Goal: Task Accomplishment & Management: Use online tool/utility

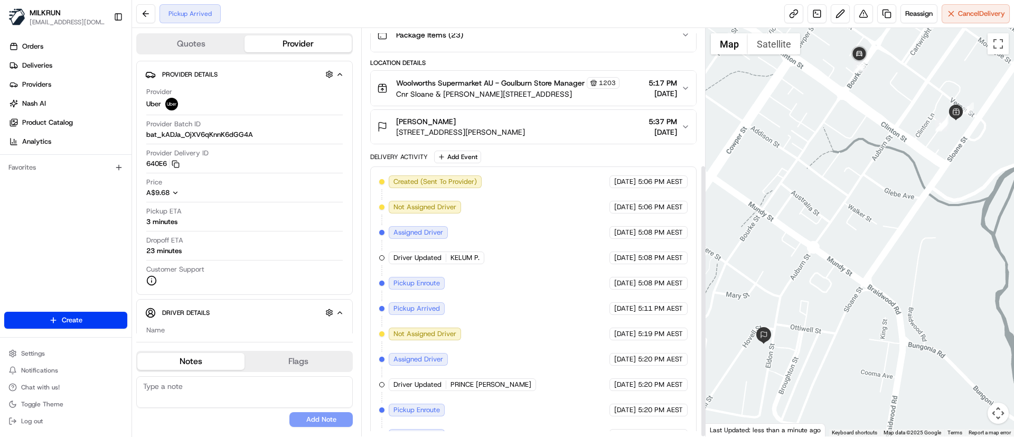
scroll to position [203, 0]
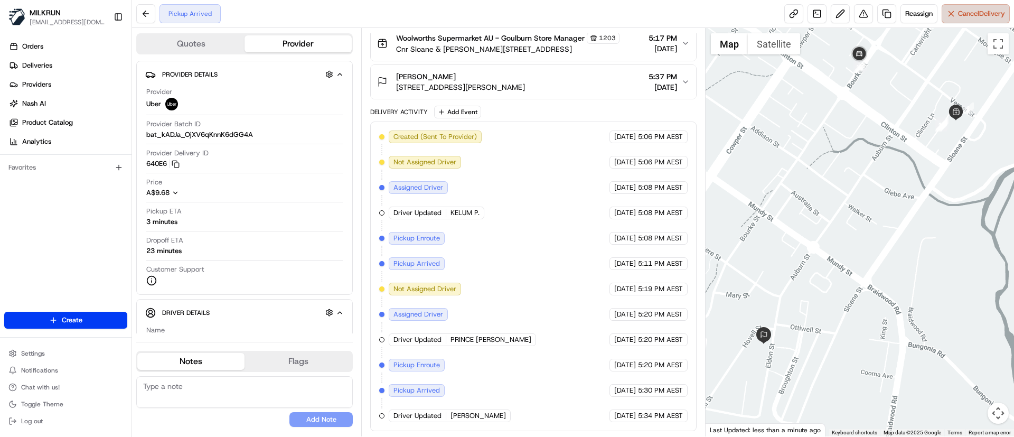
click at [958, 13] on span "Cancel Delivery" at bounding box center [981, 14] width 47 height 10
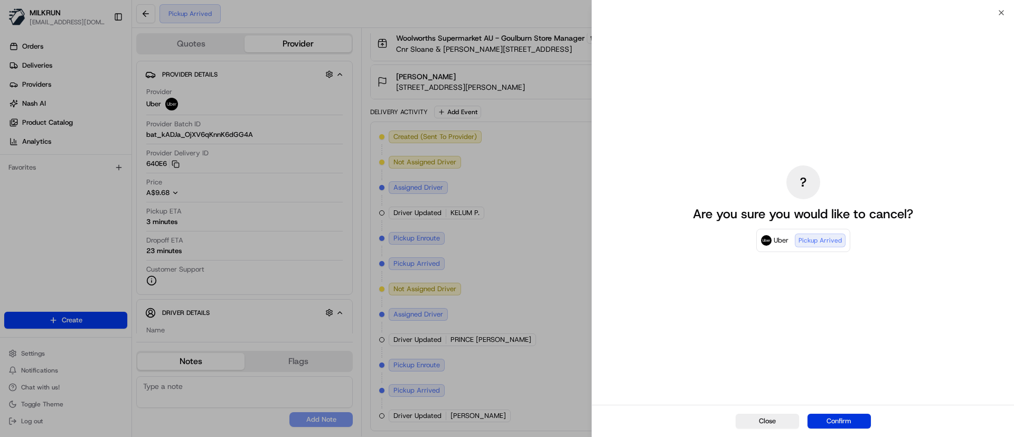
click at [849, 417] on button "Confirm" at bounding box center [839, 421] width 63 height 15
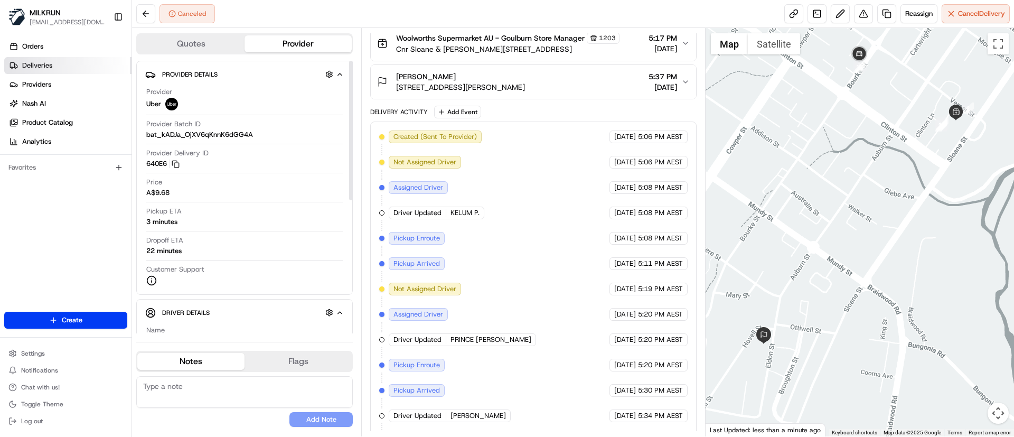
click at [34, 61] on span "Deliveries" at bounding box center [37, 66] width 30 height 10
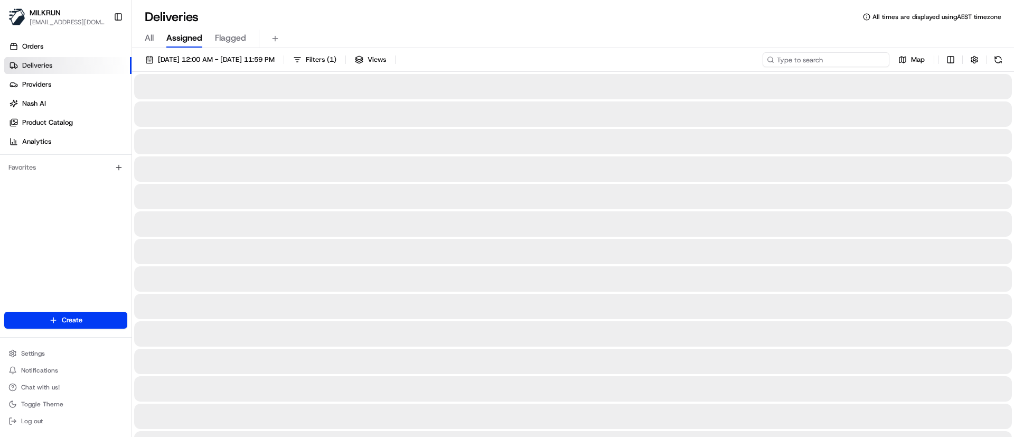
click at [851, 63] on input at bounding box center [826, 59] width 127 height 15
paste input "LOVEPREET SINGH L."
click at [781, 59] on input "LOVEPREET SINGH L." at bounding box center [826, 59] width 127 height 15
type input "LOVEPREET SINGH L."
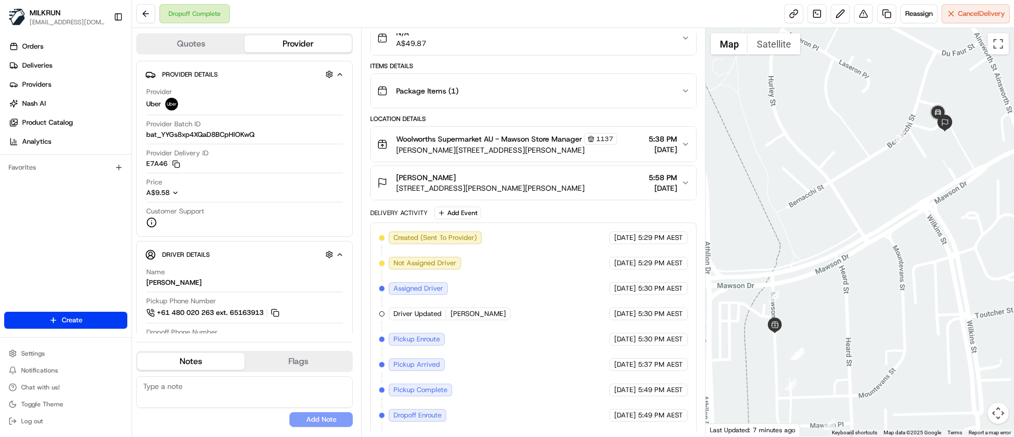
scroll to position [178, 0]
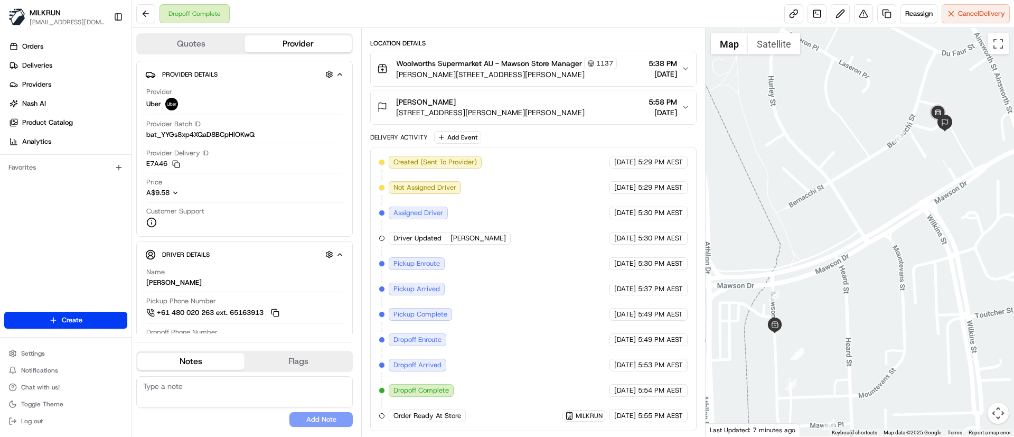
drag, startPoint x: 520, startPoint y: 239, endPoint x: 475, endPoint y: 238, distance: 44.4
click at [475, 238] on div "Driver Updated LOVEPREET SINGH L." at bounding box center [450, 238] width 122 height 13
click at [481, 237] on span "LOVEPREET SINGH L." at bounding box center [478, 238] width 55 height 10
drag, startPoint x: 517, startPoint y: 240, endPoint x: 445, endPoint y: 235, distance: 71.5
click at [445, 235] on div "Driver Updated LOVEPREET SINGH L." at bounding box center [450, 238] width 122 height 13
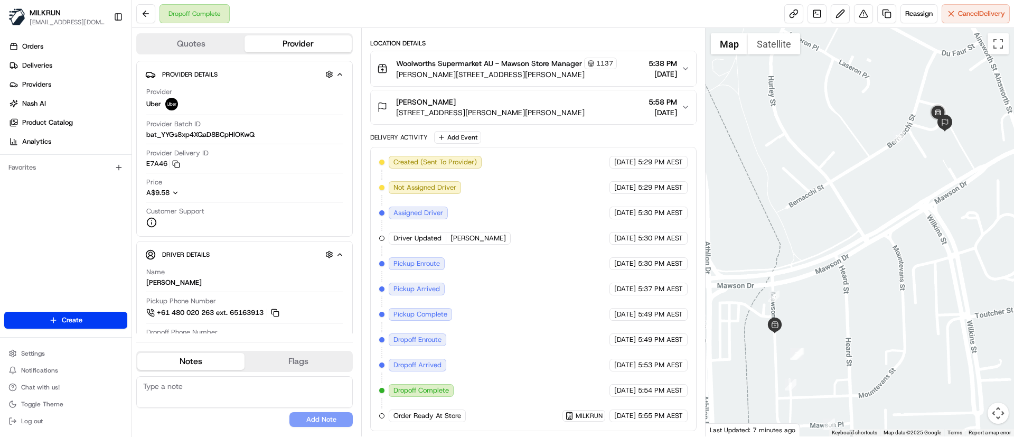
copy div "LOVEPREET SINGH L."
drag, startPoint x: 455, startPoint y: 95, endPoint x: 406, endPoint y: 100, distance: 48.9
click at [406, 100] on button "Brenay Warner 17 Bernacchi St, Mawson, ACT 2607, AU 5:58 PM 22/08/2025" at bounding box center [533, 107] width 325 height 34
click at [397, 97] on span "Brenay Warner" at bounding box center [426, 102] width 60 height 11
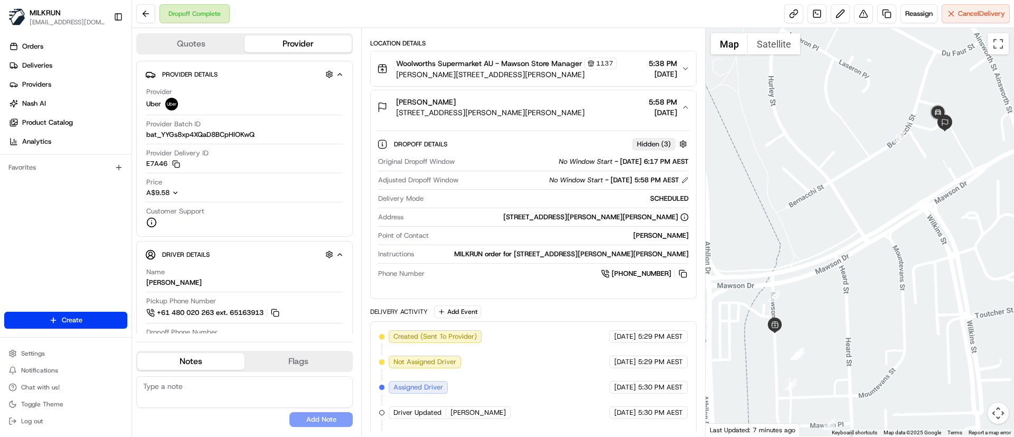
drag, startPoint x: 392, startPoint y: 99, endPoint x: 455, endPoint y: 91, distance: 62.8
click at [455, 91] on button "Brenay Warner 17 Bernacchi St, Mawson, ACT 2607, AU 5:58 PM 22/08/2025" at bounding box center [533, 107] width 325 height 34
copy span "Brenay Warner"
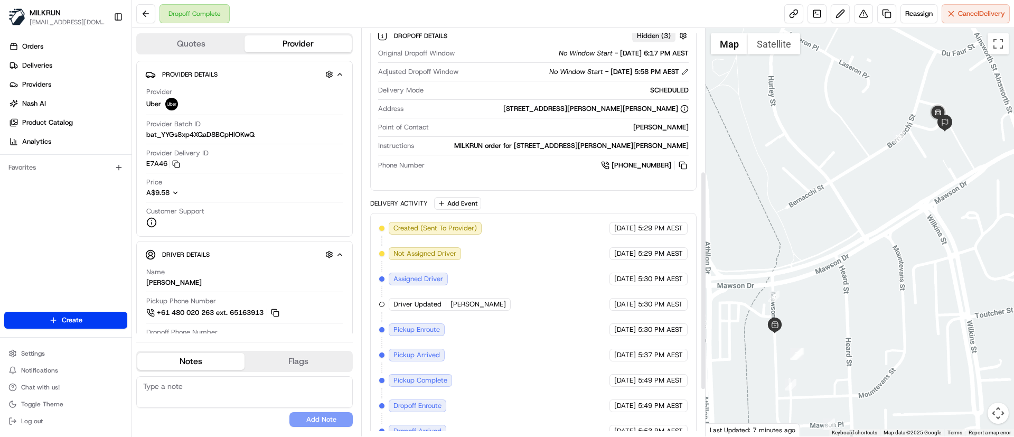
scroll to position [194, 0]
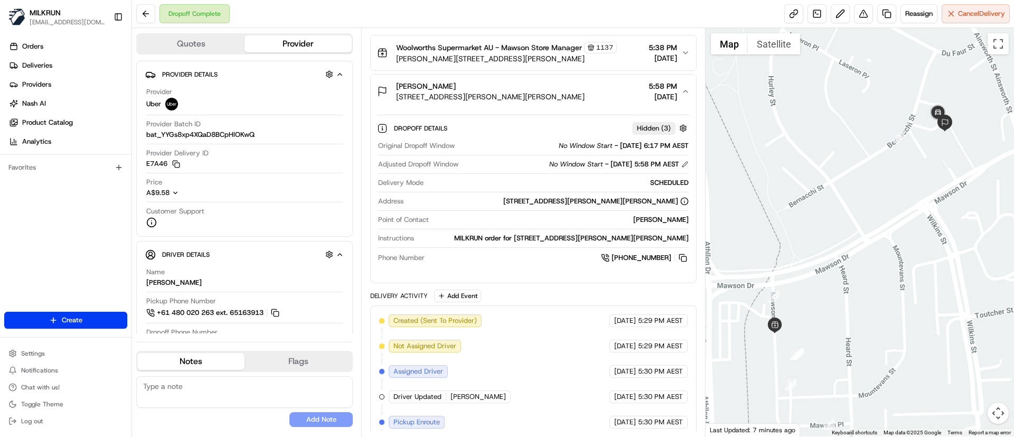
click at [373, 106] on button "Brenay Warner 17 Bernacchi St, Mawson, ACT 2607, AU 5:58 PM 22/08/2025" at bounding box center [533, 91] width 325 height 34
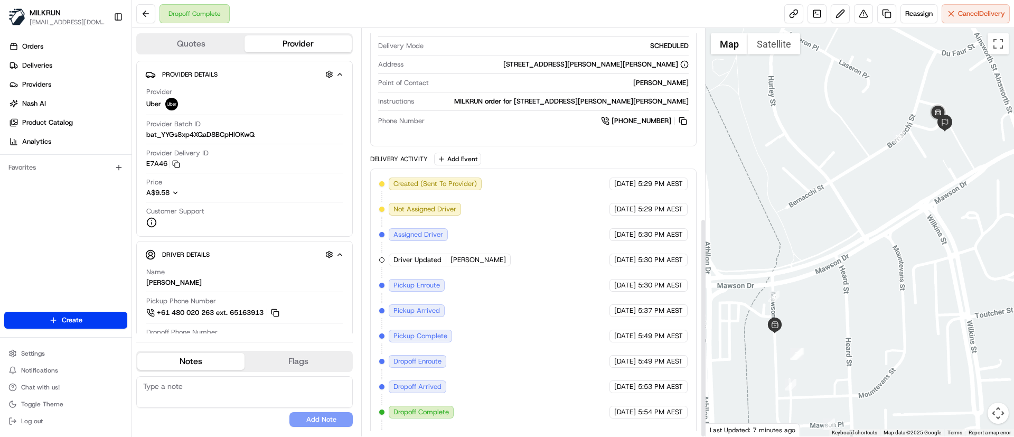
scroll to position [352, 0]
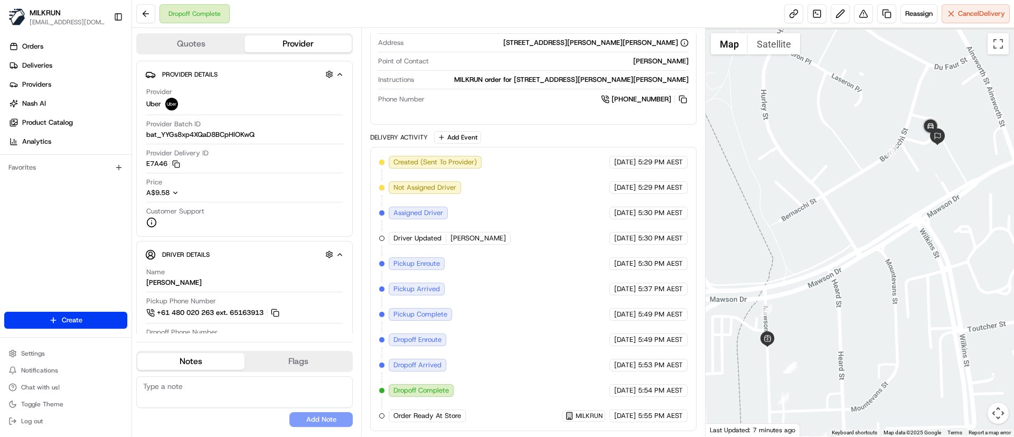
drag, startPoint x: 932, startPoint y: 177, endPoint x: 925, endPoint y: 192, distance: 16.5
click at [925, 192] on div at bounding box center [860, 232] width 309 height 408
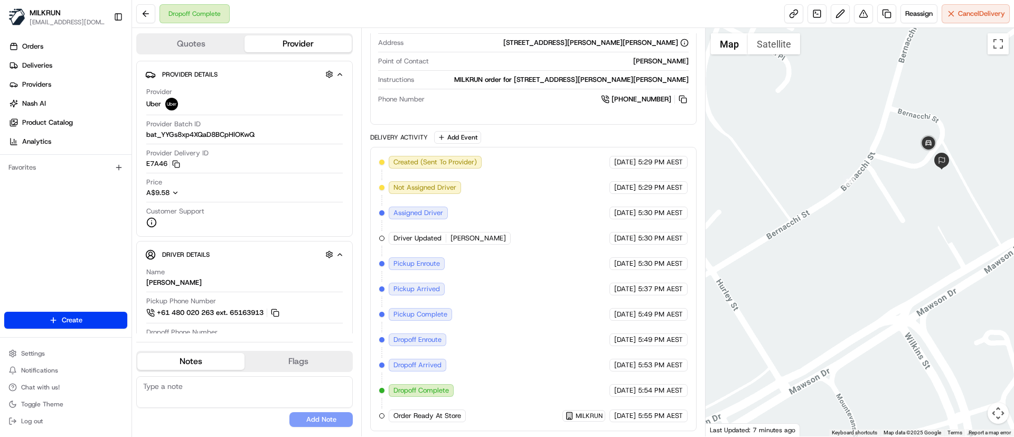
drag, startPoint x: 939, startPoint y: 160, endPoint x: 936, endPoint y: 218, distance: 58.2
click at [936, 218] on div at bounding box center [860, 232] width 309 height 408
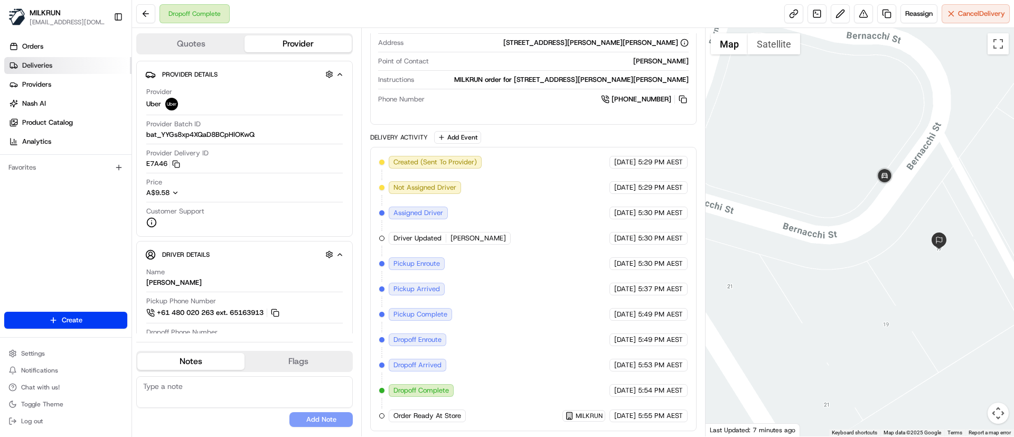
click at [44, 65] on span "Deliveries" at bounding box center [37, 66] width 30 height 10
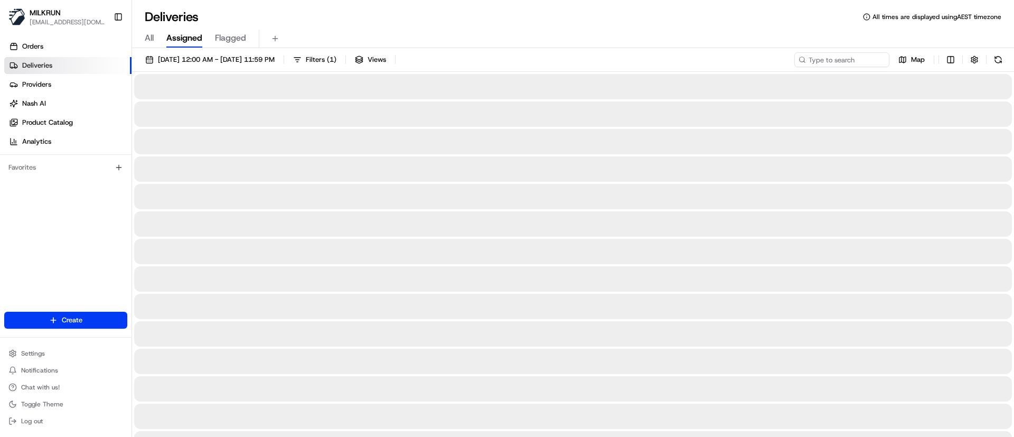
click at [822, 64] on input at bounding box center [826, 59] width 127 height 15
paste input "[PERSON_NAME]"
type input "KOMAL C."
click at [794, 56] on input "[PERSON_NAME]" at bounding box center [841, 59] width 95 height 15
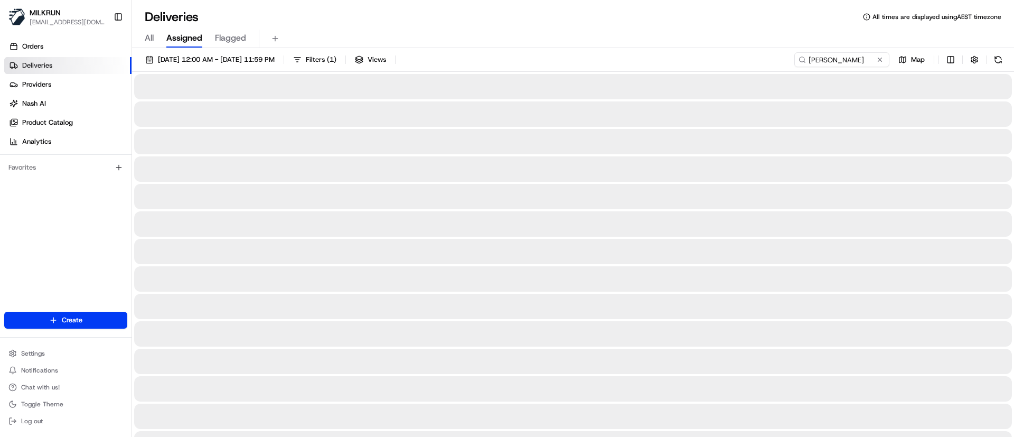
type input "Brenay Warner"
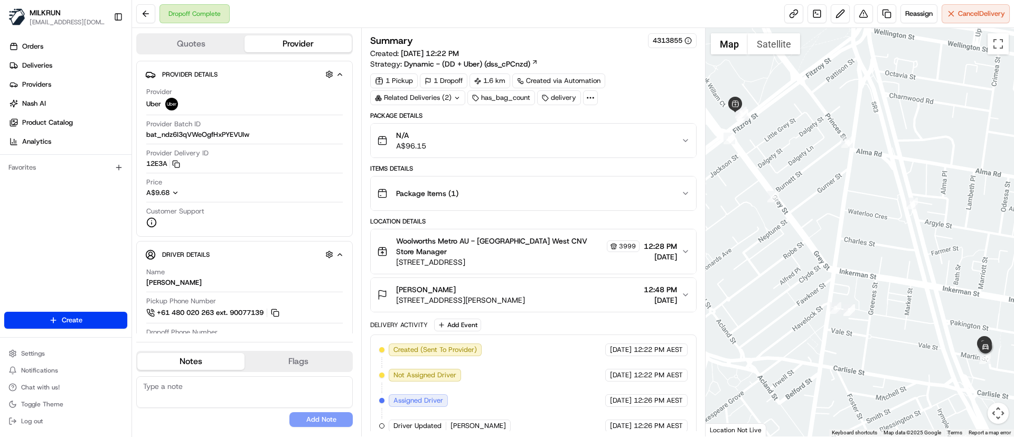
scroll to position [187, 0]
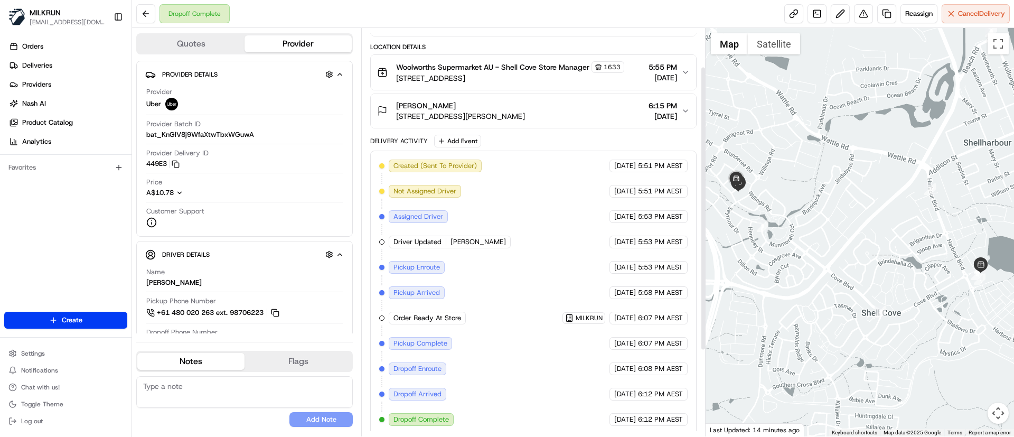
scroll to position [178, 0]
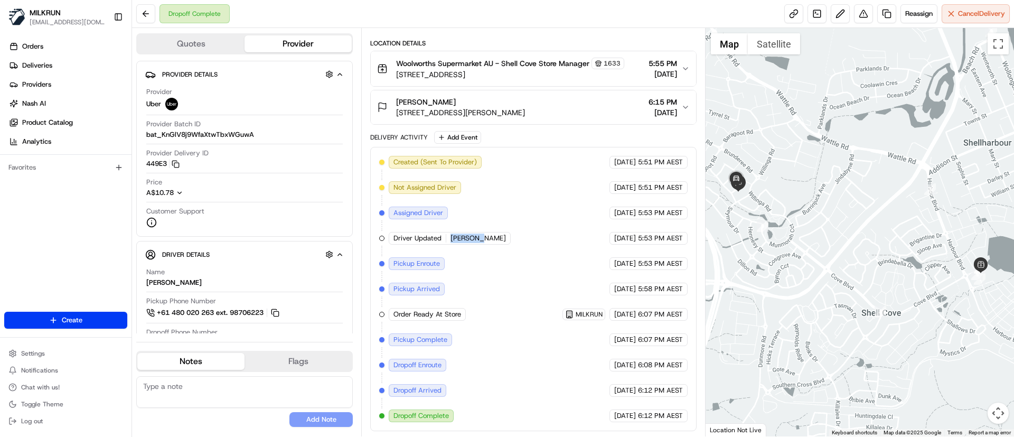
drag, startPoint x: 487, startPoint y: 236, endPoint x: 452, endPoint y: 237, distance: 36.0
click at [452, 237] on div "Driver Updated KOMAL C." at bounding box center [451, 238] width 124 height 13
copy span "KOMAL C."
click at [887, 19] on link at bounding box center [886, 13] width 19 height 19
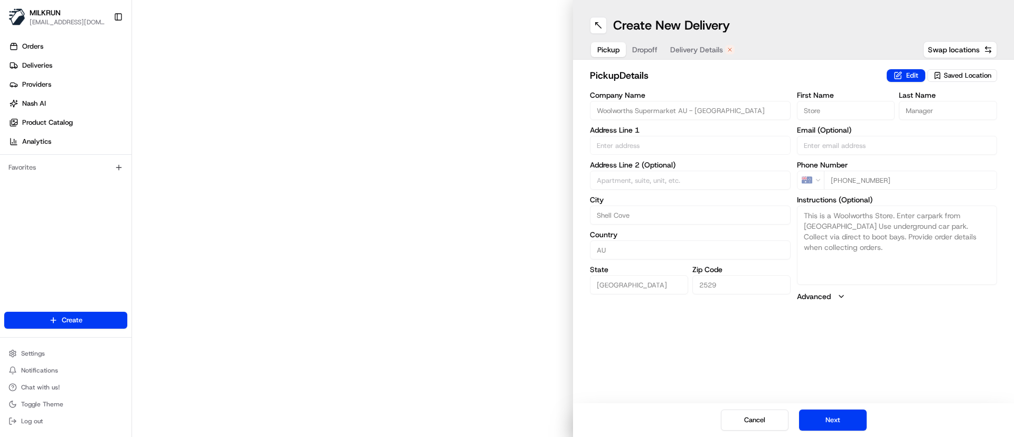
type input "100 Cove Blvd"
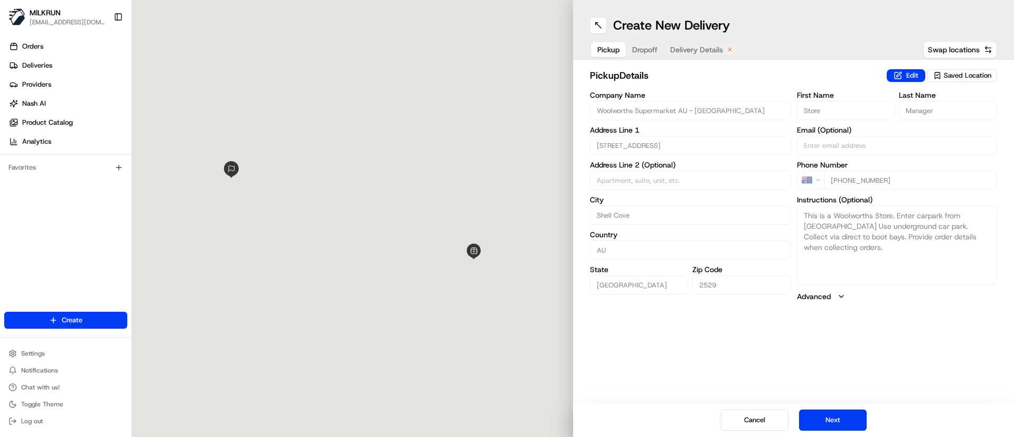
click at [688, 50] on span "Delivery Details" at bounding box center [696, 49] width 53 height 11
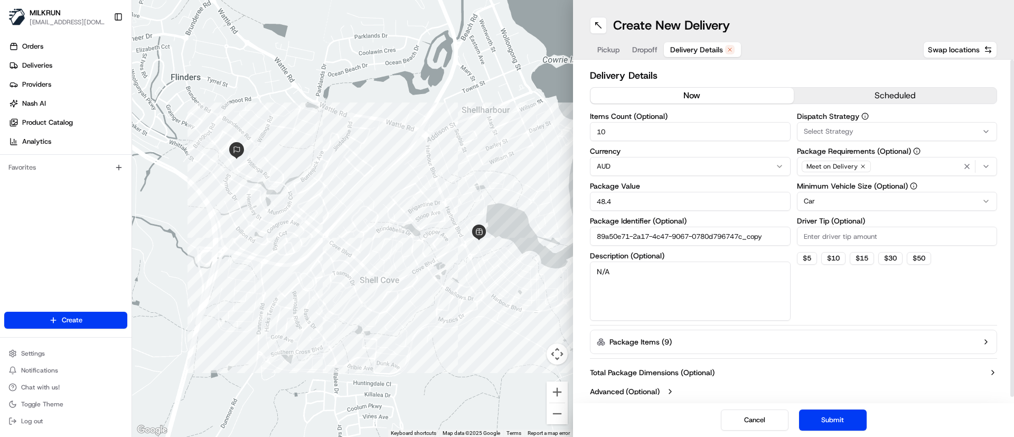
click at [696, 99] on button "now" at bounding box center [691, 96] width 203 height 16
click at [854, 412] on button "Submit" at bounding box center [833, 419] width 68 height 21
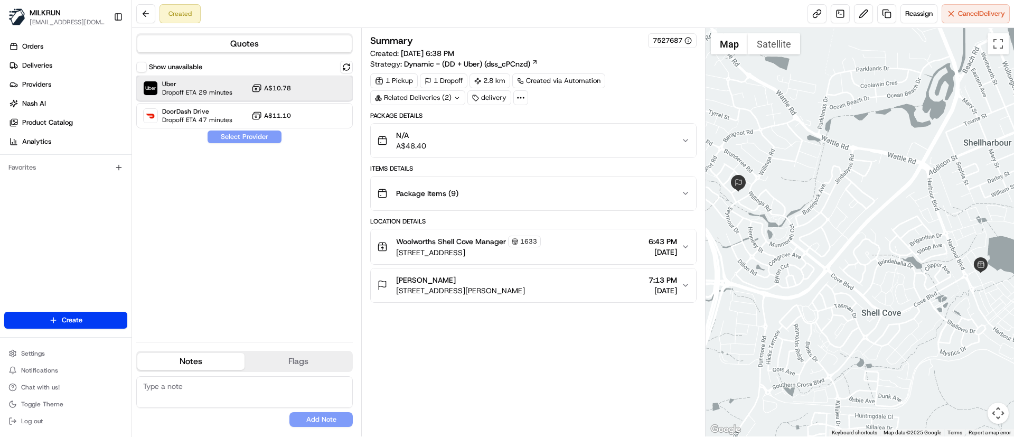
click at [197, 87] on span "Uber" at bounding box center [197, 84] width 70 height 8
click at [254, 139] on button "Assign Provider" at bounding box center [244, 136] width 75 height 13
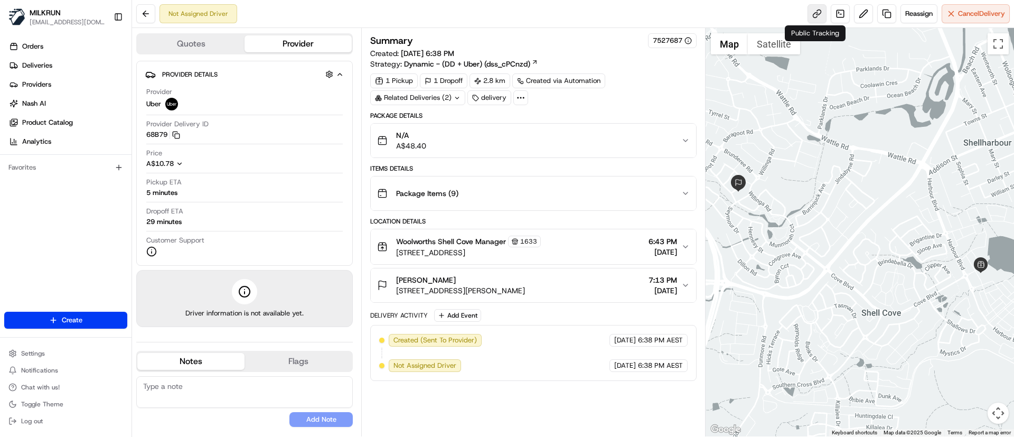
click at [811, 13] on link at bounding box center [817, 13] width 19 height 19
click at [814, 10] on link at bounding box center [817, 13] width 19 height 19
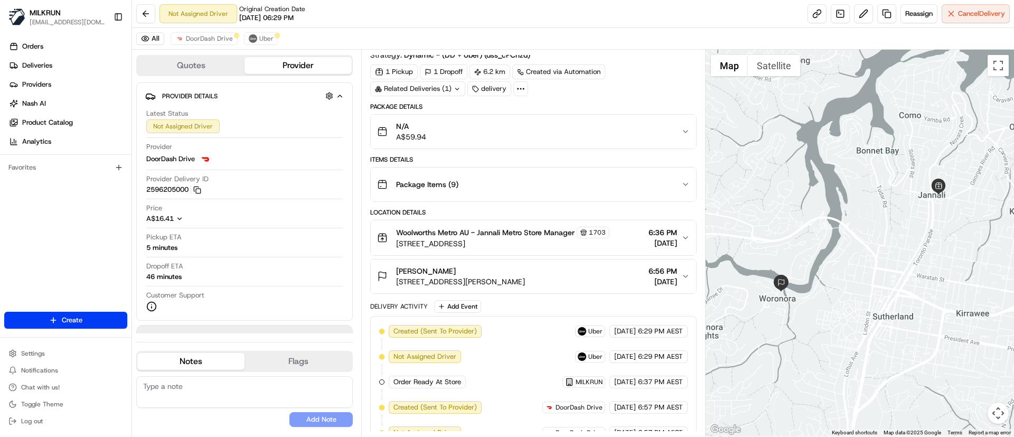
scroll to position [48, 0]
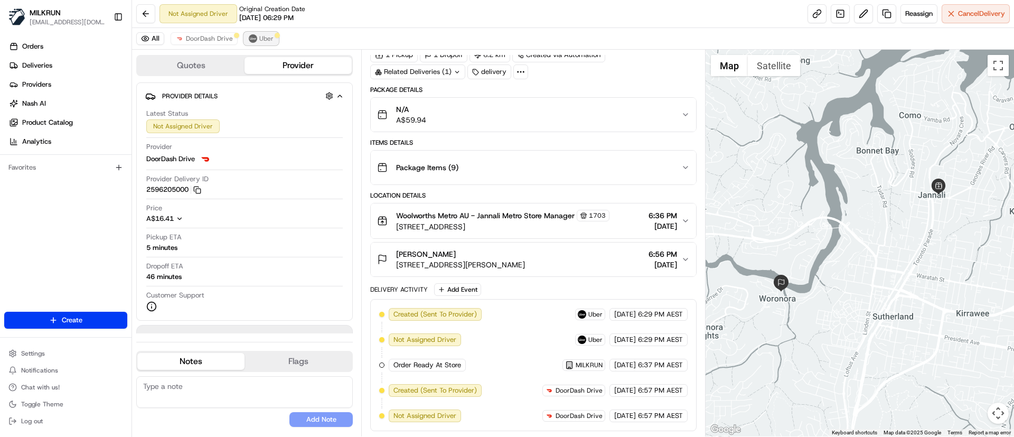
click at [260, 35] on span "Uber" at bounding box center [266, 38] width 14 height 8
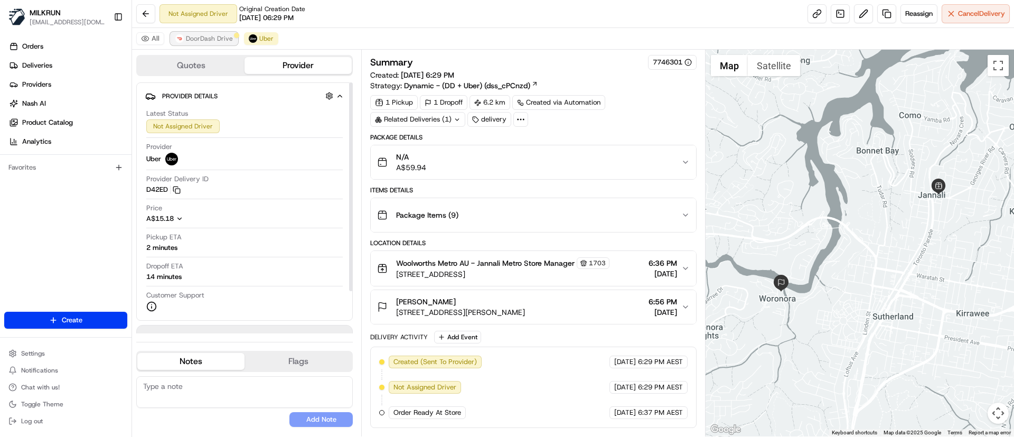
click at [207, 39] on span "DoorDash Drive" at bounding box center [209, 38] width 47 height 8
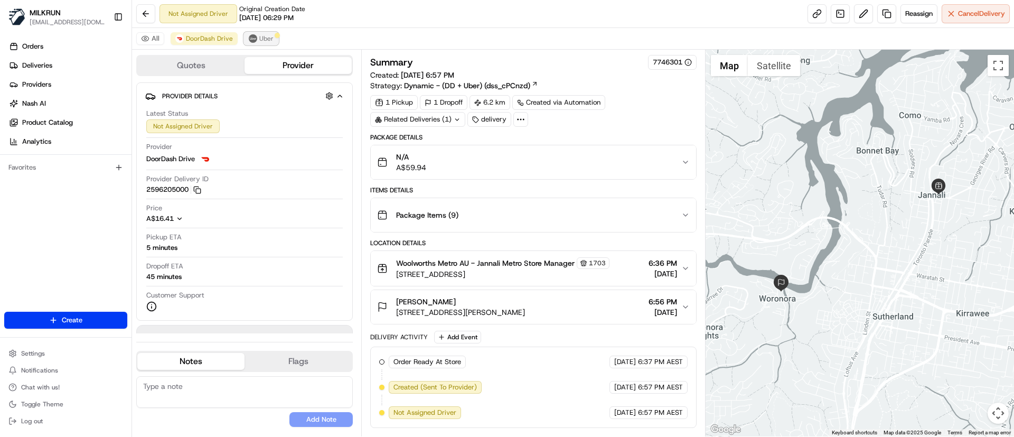
click at [261, 40] on span "Uber" at bounding box center [266, 38] width 14 height 8
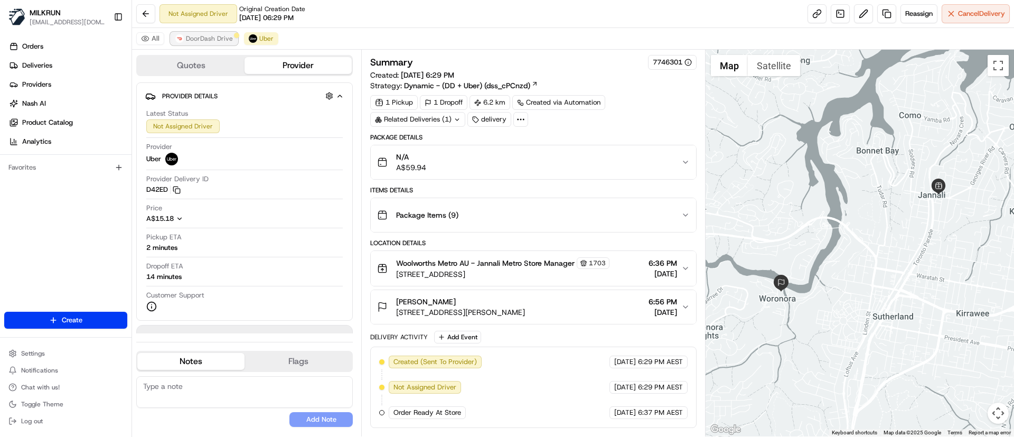
click at [213, 39] on span "DoorDash Drive" at bounding box center [209, 38] width 47 height 8
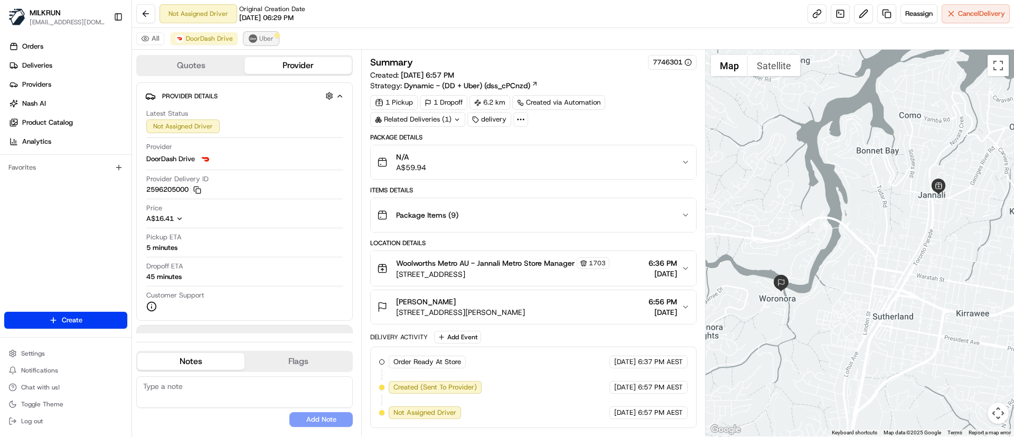
click at [262, 36] on span "Uber" at bounding box center [266, 38] width 14 height 8
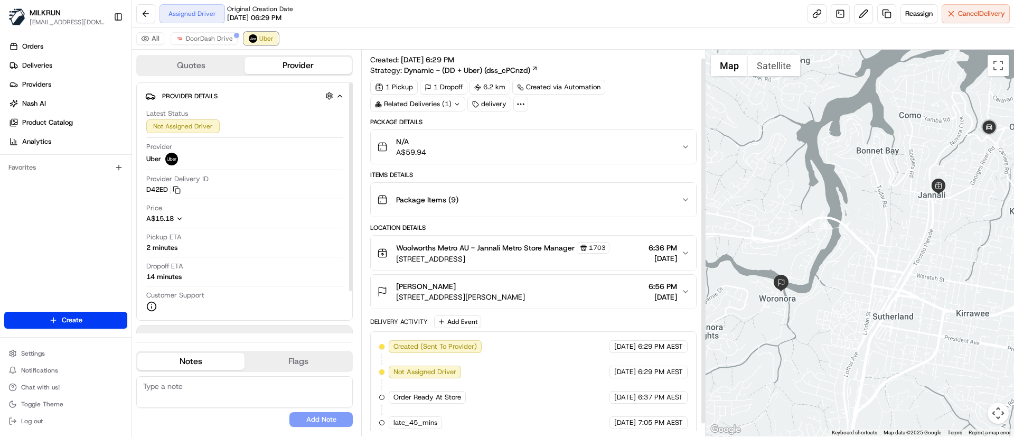
scroll to position [22, 0]
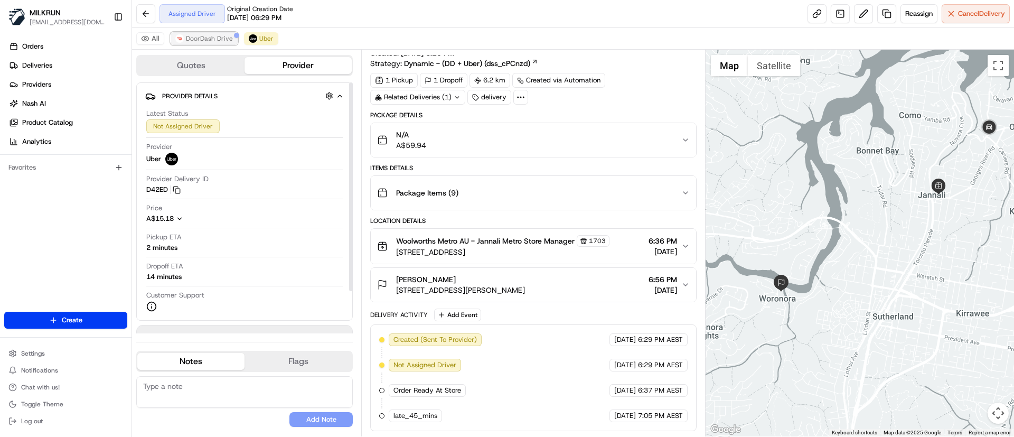
click at [213, 38] on span "DoorDash Drive" at bounding box center [209, 38] width 47 height 8
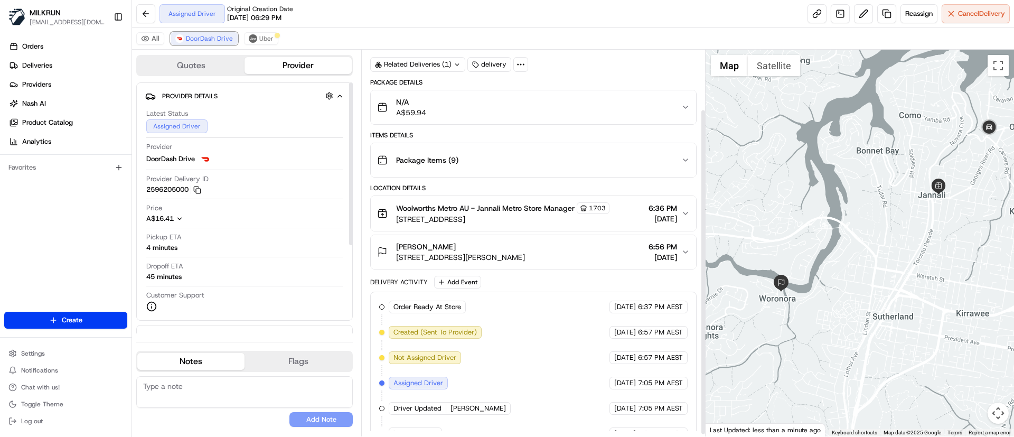
scroll to position [73, 0]
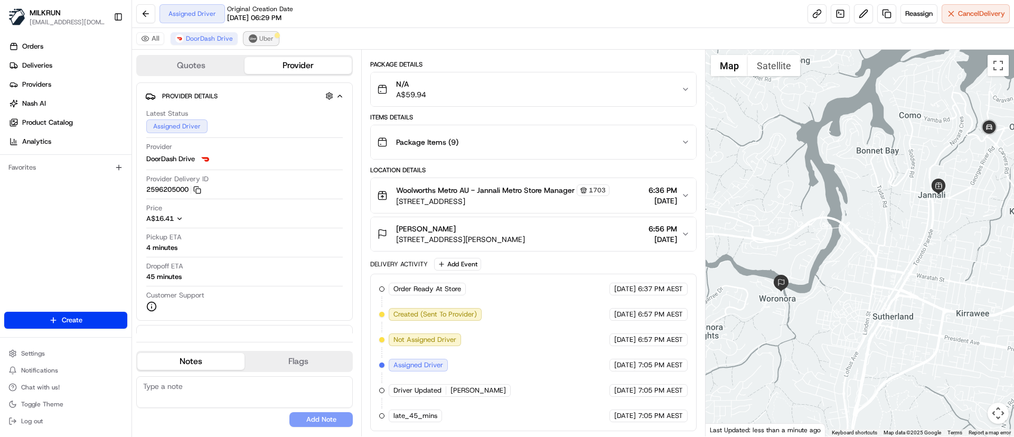
click at [268, 39] on span "Uber" at bounding box center [266, 38] width 14 height 8
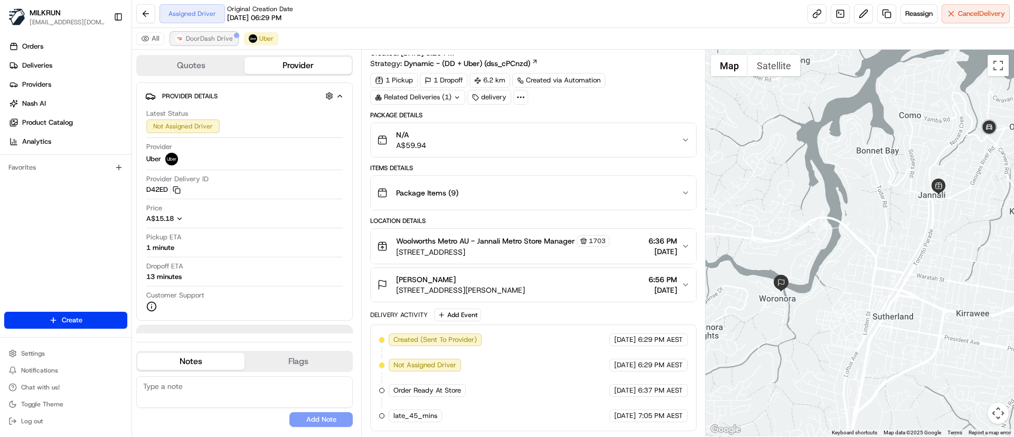
click at [217, 42] on span "DoorDash Drive" at bounding box center [209, 38] width 47 height 8
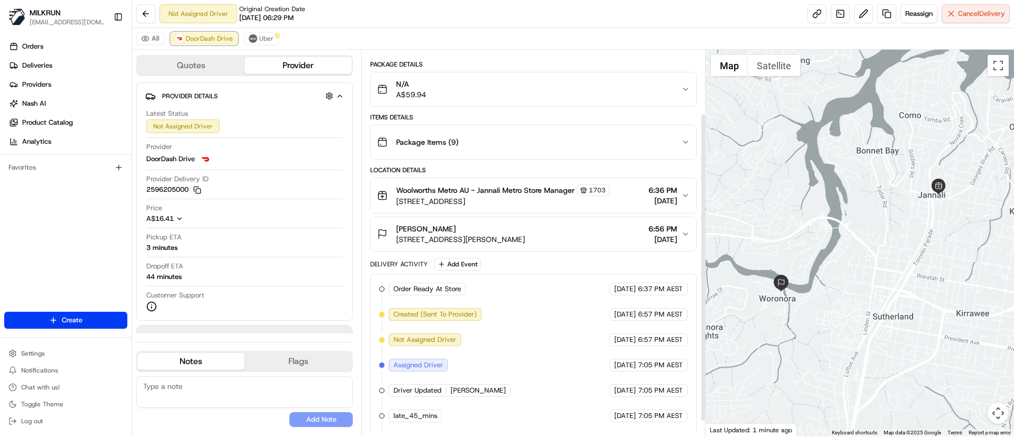
scroll to position [98, 0]
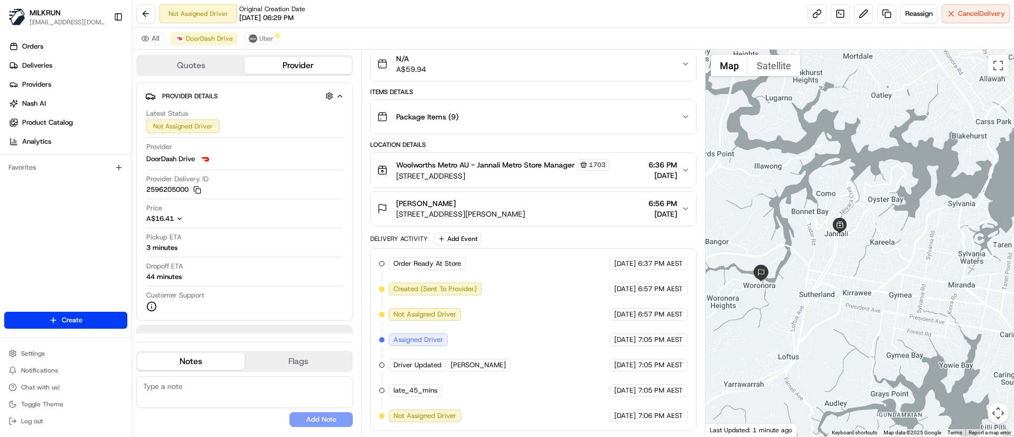
drag, startPoint x: 970, startPoint y: 244, endPoint x: 894, endPoint y: 262, distance: 77.8
click at [894, 262] on div at bounding box center [860, 243] width 309 height 387
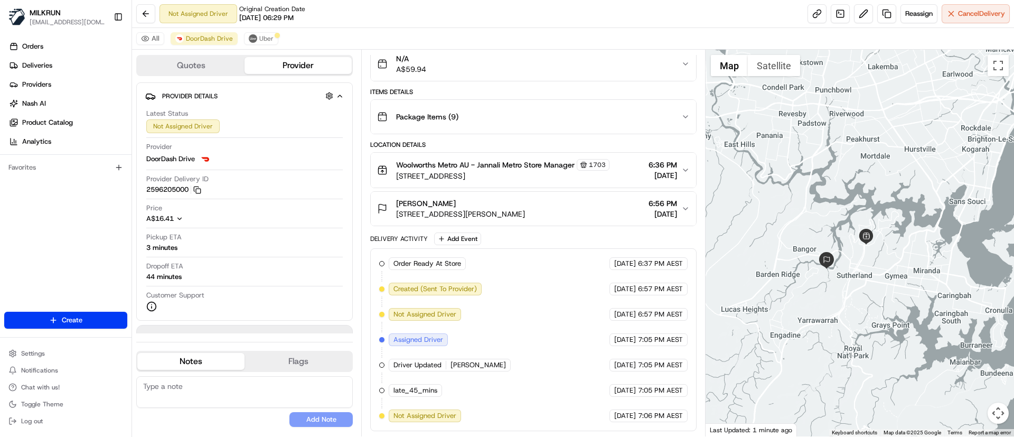
scroll to position [0, 0]
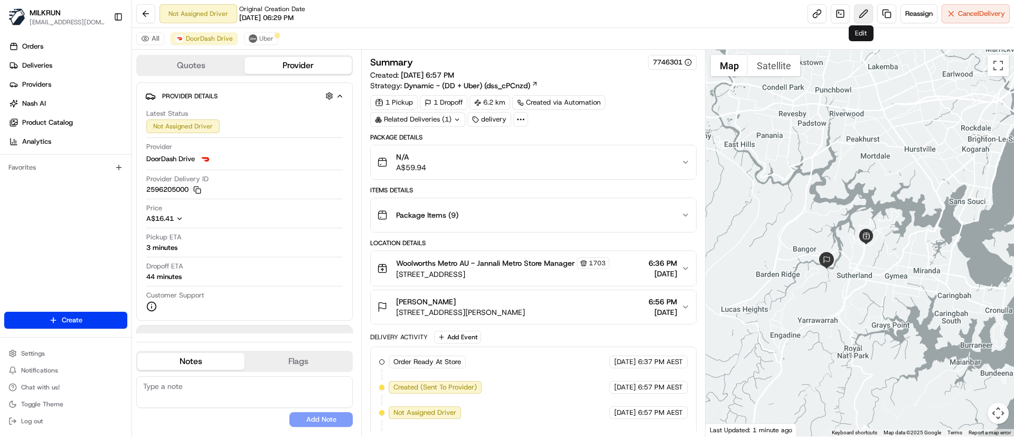
click at [862, 21] on button at bounding box center [863, 13] width 19 height 19
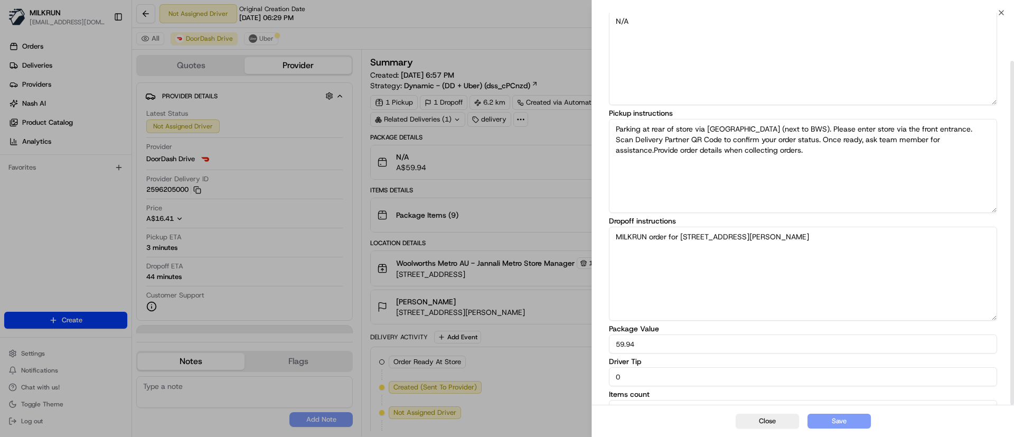
scroll to position [55, 0]
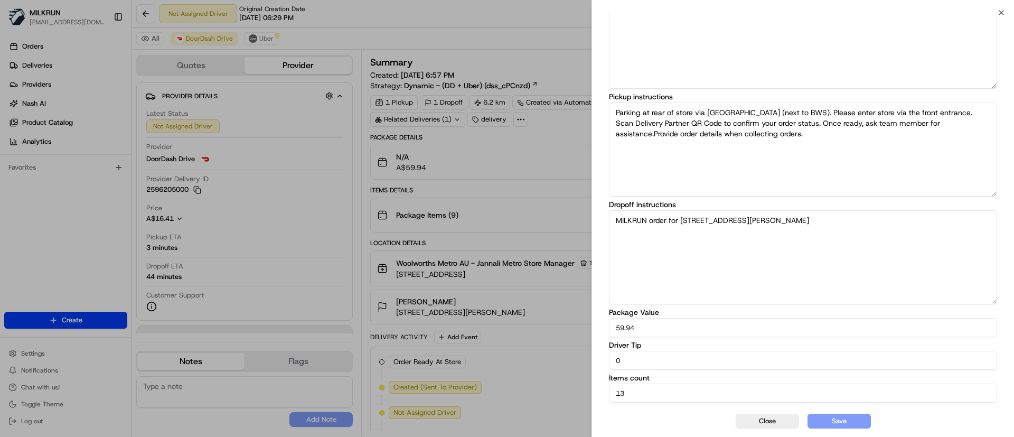
drag, startPoint x: 645, startPoint y: 361, endPoint x: 533, endPoint y: 361, distance: 111.4
click at [533, 361] on body "MILKRUN idiesca@woolworths.com.au Toggle Sidebar Orders Deliveries Providers Na…" at bounding box center [507, 218] width 1014 height 437
type input "5"
click at [851, 423] on button "Save" at bounding box center [839, 421] width 63 height 15
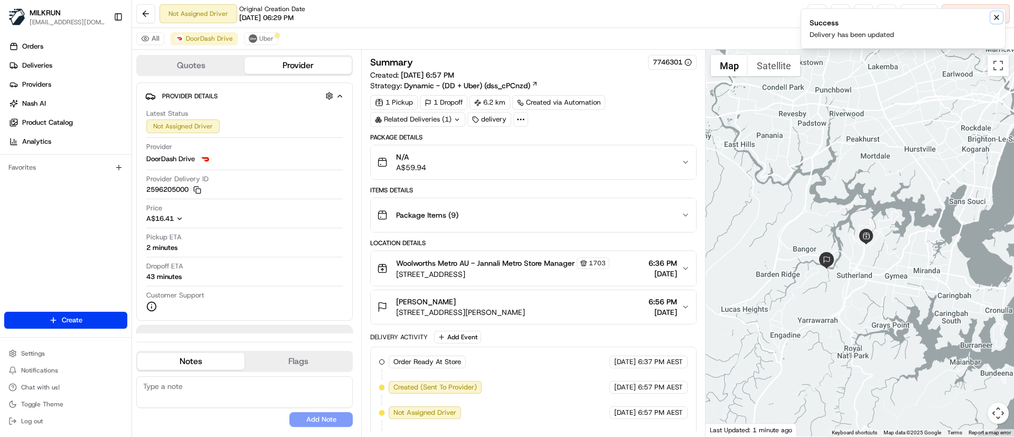
click at [1000, 23] on button "Notifications (F8)" at bounding box center [996, 17] width 13 height 13
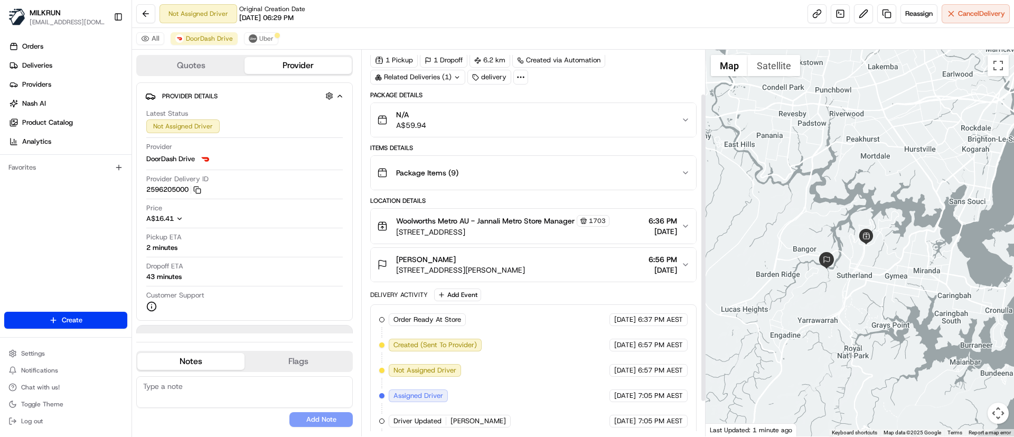
scroll to position [98, 0]
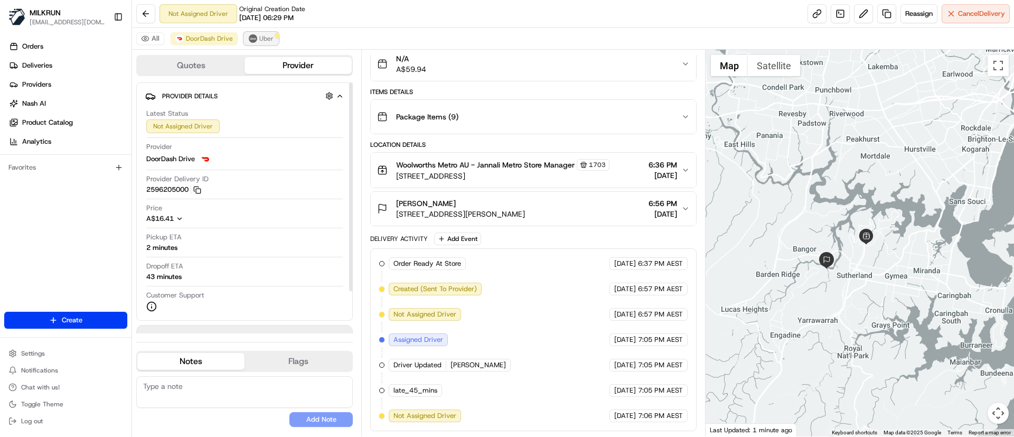
click at [262, 39] on span "Uber" at bounding box center [266, 38] width 14 height 8
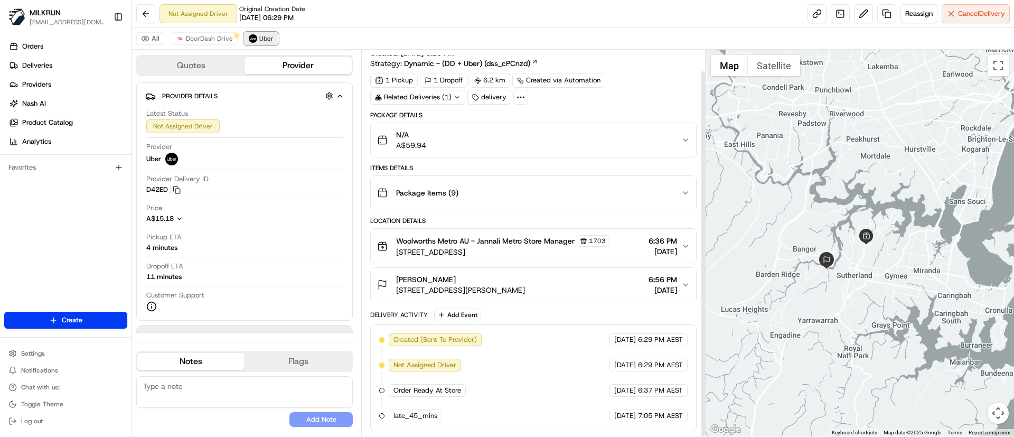
scroll to position [22, 0]
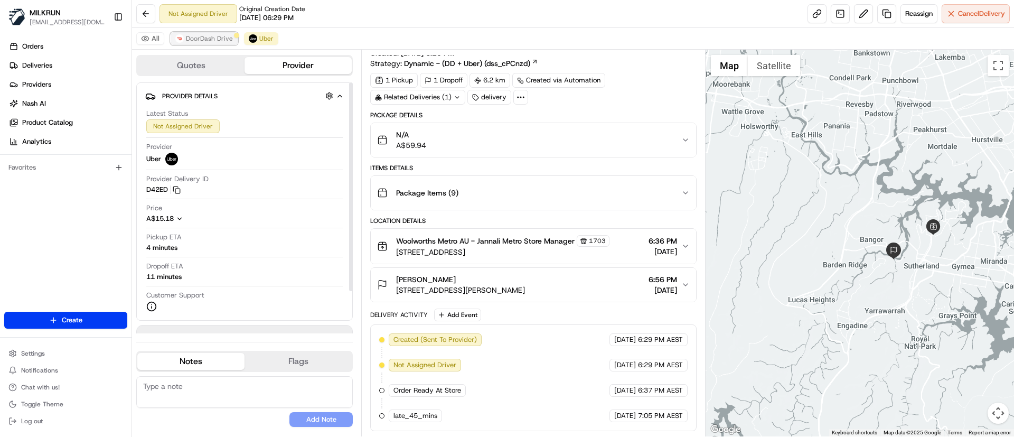
click at [205, 36] on span "DoorDash Drive" at bounding box center [209, 38] width 47 height 8
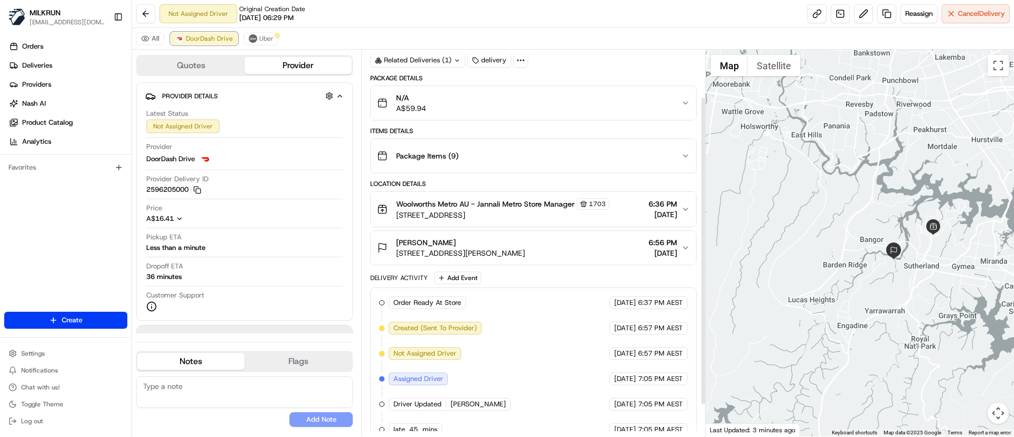
scroll to position [98, 0]
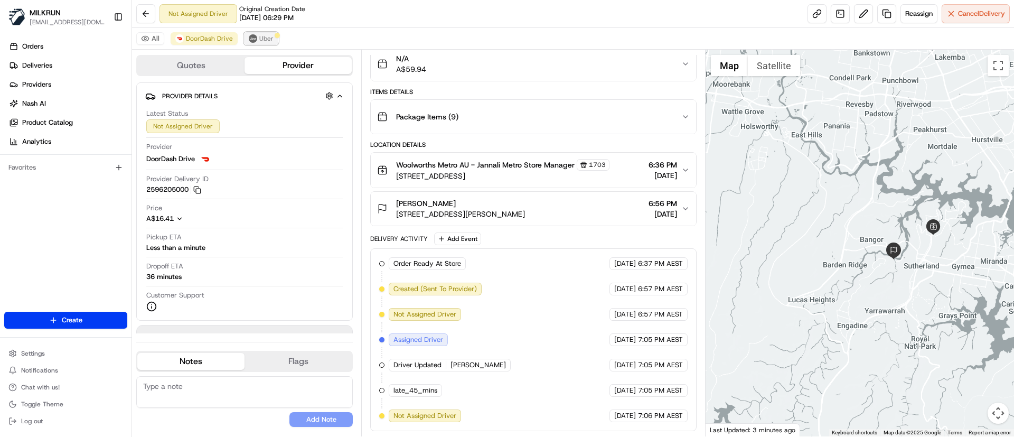
click at [266, 36] on span "Uber" at bounding box center [266, 38] width 14 height 8
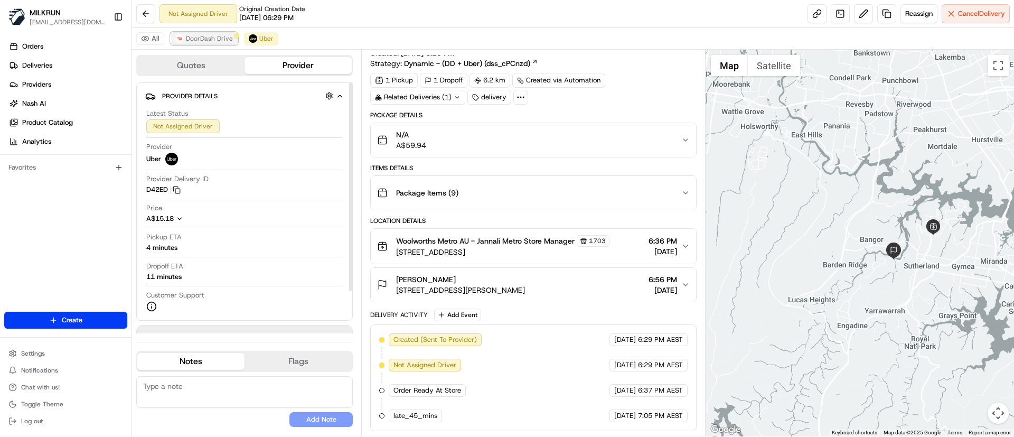
click at [201, 35] on span "DoorDash Drive" at bounding box center [209, 38] width 47 height 8
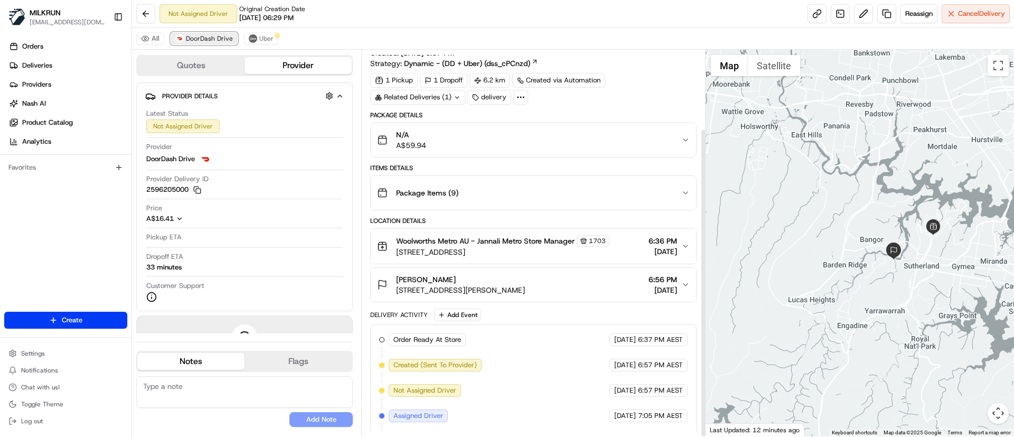
scroll to position [98, 0]
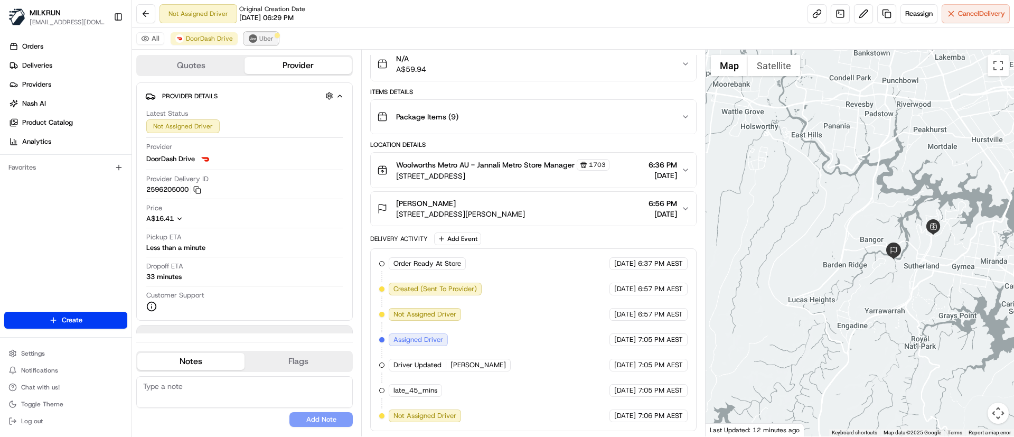
click at [269, 35] on span "Uber" at bounding box center [266, 38] width 14 height 8
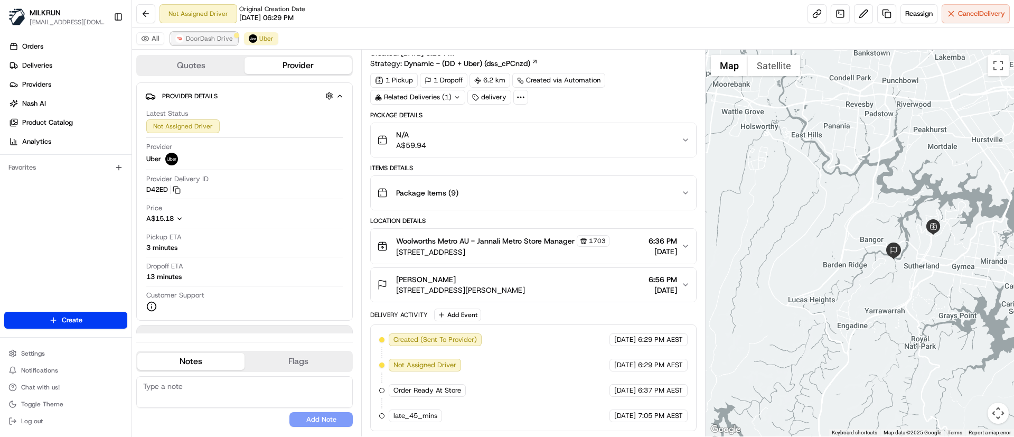
click at [213, 36] on span "DoorDash Drive" at bounding box center [209, 38] width 47 height 8
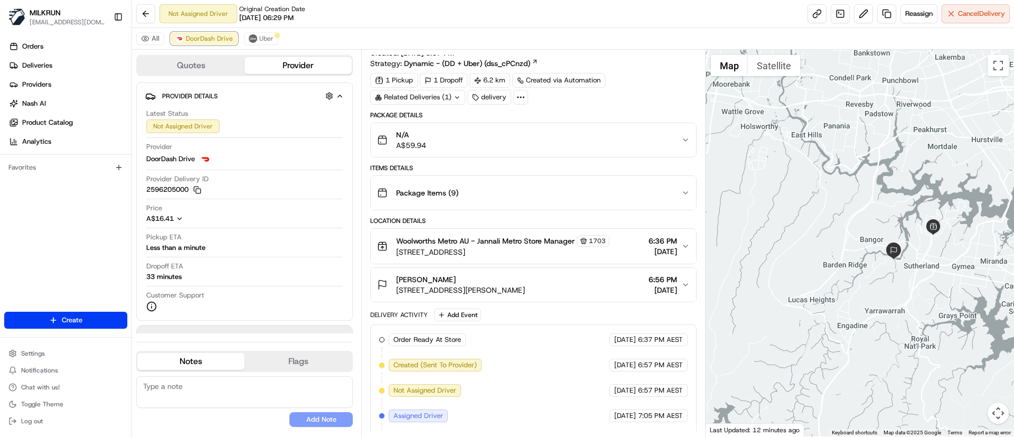
scroll to position [98, 0]
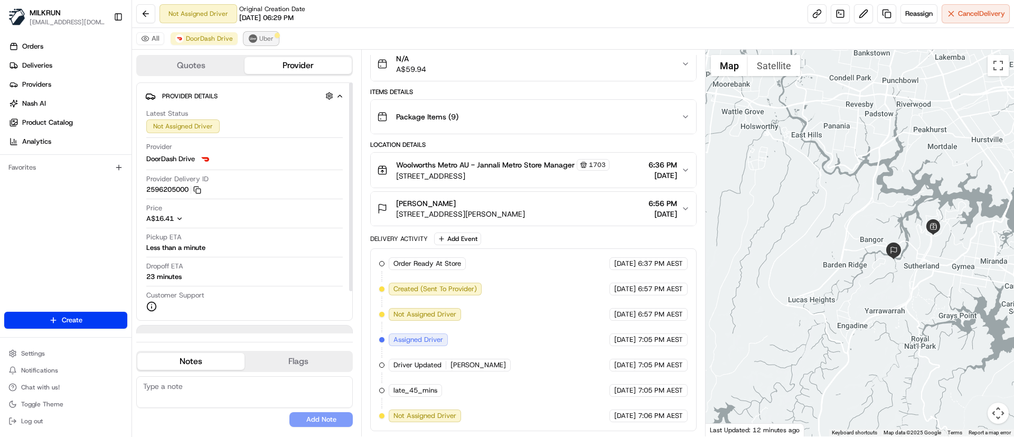
click at [270, 37] on span "Uber" at bounding box center [266, 38] width 14 height 8
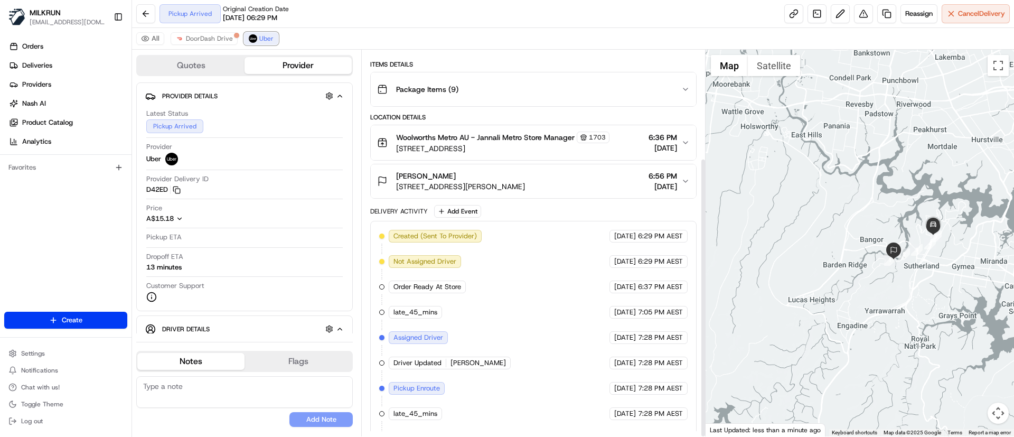
scroll to position [149, 0]
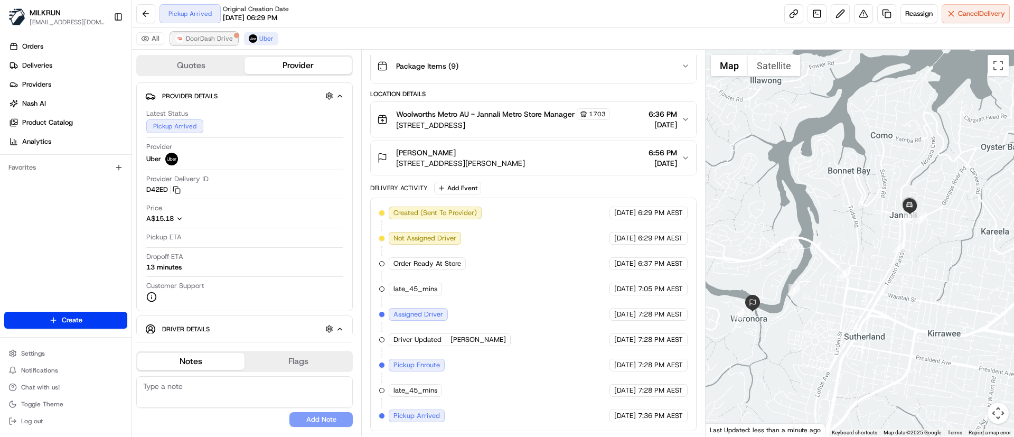
click at [211, 39] on span "DoorDash Drive" at bounding box center [209, 38] width 47 height 8
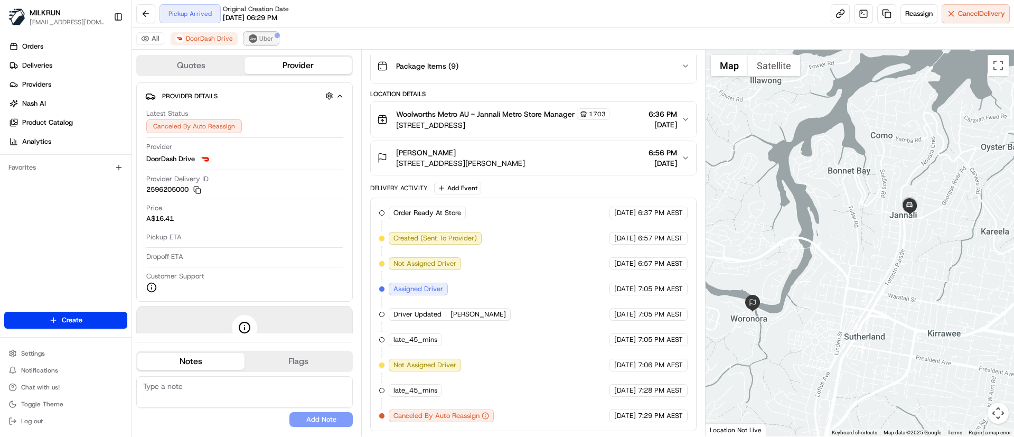
click at [267, 37] on span "Uber" at bounding box center [266, 38] width 14 height 8
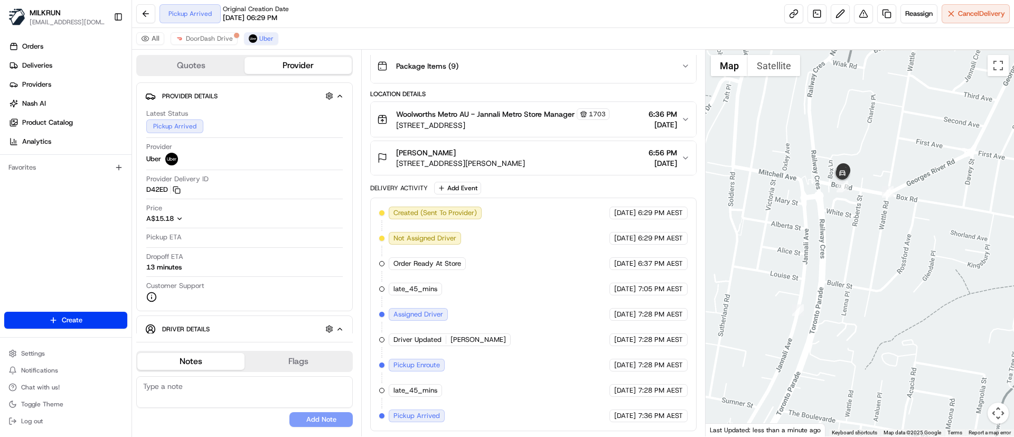
drag, startPoint x: 940, startPoint y: 276, endPoint x: 945, endPoint y: 291, distance: 16.4
click at [945, 291] on div at bounding box center [860, 243] width 309 height 387
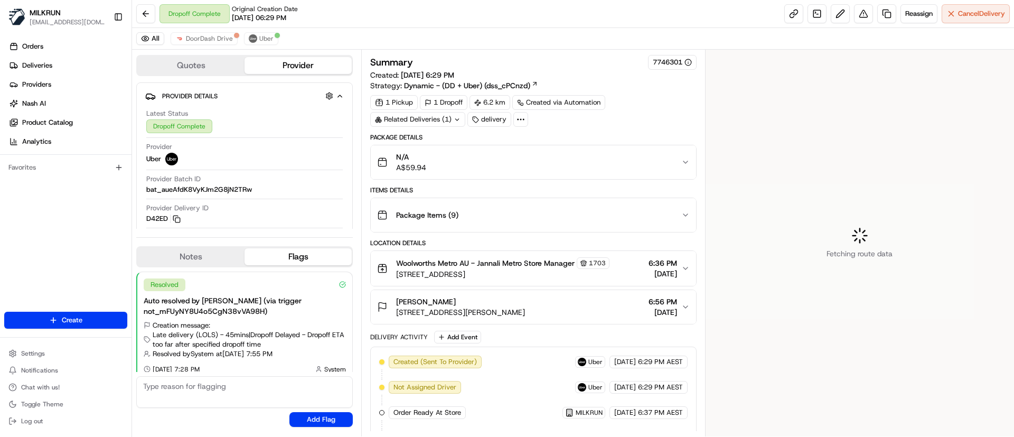
scroll to position [8, 0]
